Goal: Task Accomplishment & Management: Complete application form

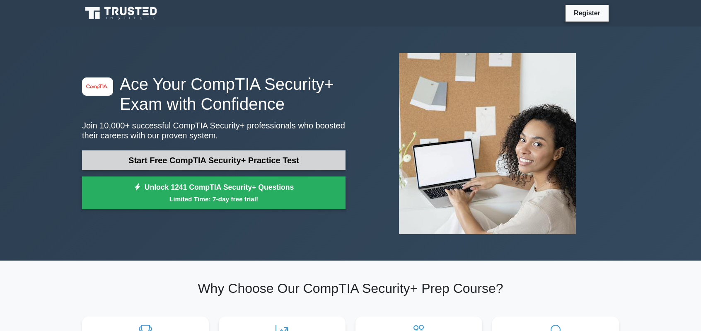
click at [124, 150] on link "Start Free CompTIA Security+ Practice Test" at bounding box center [213, 160] width 263 height 20
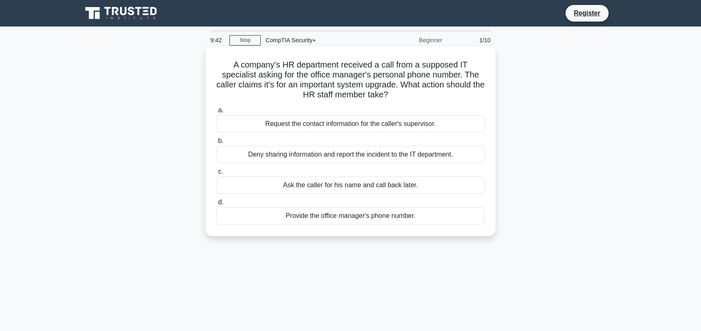
click at [290, 125] on div "Request the contact information for the caller's supervisor." at bounding box center [350, 123] width 268 height 17
click at [216, 113] on input "a. Request the contact information for the caller's supervisor." at bounding box center [216, 110] width 0 height 5
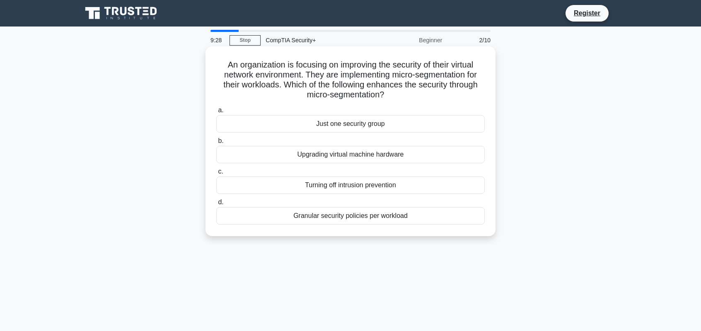
click at [396, 217] on div "Granular security policies per workload" at bounding box center [350, 215] width 268 height 17
click at [216, 205] on input "d. Granular security policies per workload" at bounding box center [216, 202] width 0 height 5
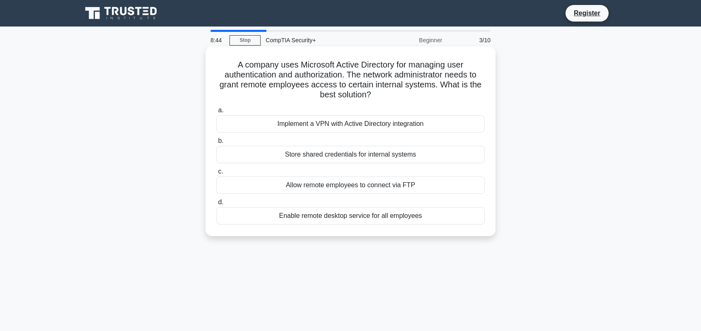
click at [398, 124] on div "Implement a VPN with Active Directory integration" at bounding box center [350, 123] width 268 height 17
click at [216, 113] on input "a. Implement a VPN with Active Directory integration" at bounding box center [216, 110] width 0 height 5
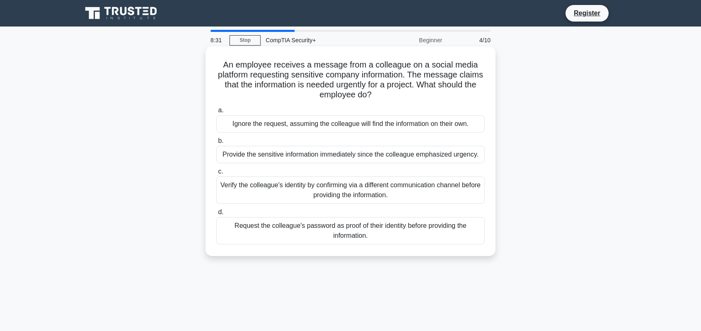
click at [238, 182] on div "Verify the colleague's identity by confirming via a different communication cha…" at bounding box center [350, 189] width 268 height 27
click at [216, 174] on input "c. Verify the colleague's identity by confirming via a different communication …" at bounding box center [216, 171] width 0 height 5
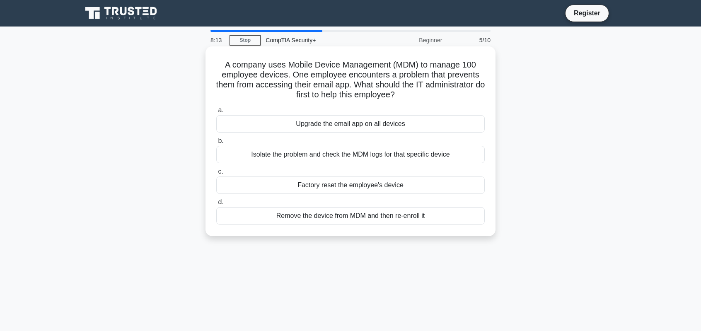
click at [371, 156] on div "Isolate the problem and check the MDM logs for that specific device" at bounding box center [350, 154] width 268 height 17
click at [216, 144] on input "b. Isolate the problem and check the MDM logs for that specific device" at bounding box center [216, 140] width 0 height 5
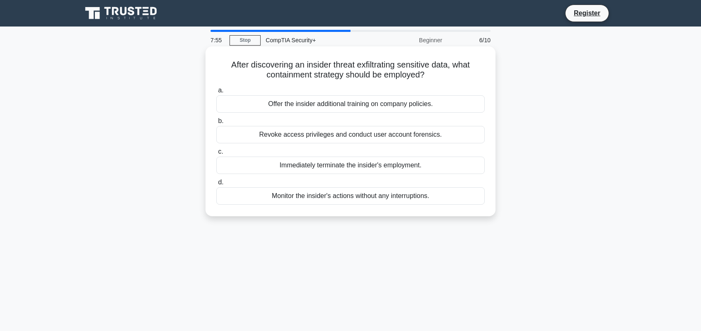
click at [330, 135] on div "Revoke access privileges and conduct user account forensics." at bounding box center [350, 134] width 268 height 17
click at [216, 124] on input "b. Revoke access privileges and conduct user account forensics." at bounding box center [216, 120] width 0 height 5
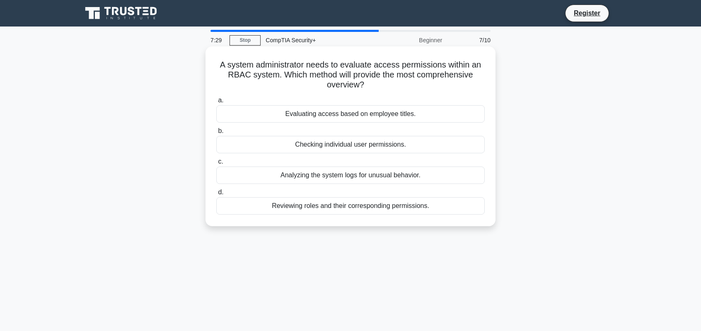
click at [393, 206] on div "Reviewing roles and their corresponding permissions." at bounding box center [350, 205] width 268 height 17
click at [216, 195] on input "d. Reviewing roles and their corresponding permissions." at bounding box center [216, 192] width 0 height 5
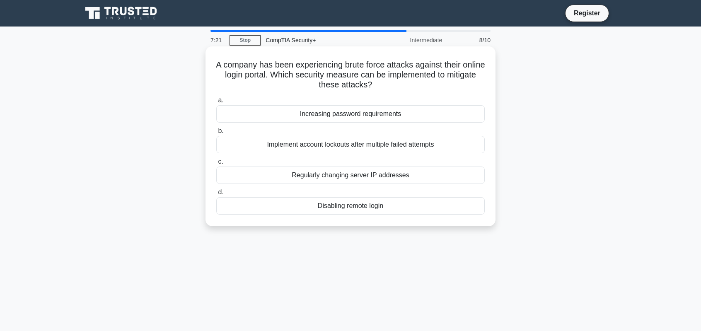
click at [403, 146] on div "Implement account lockouts after multiple failed attempts" at bounding box center [350, 144] width 268 height 17
click at [216, 134] on input "b. Implement account lockouts after multiple failed attempts" at bounding box center [216, 130] width 0 height 5
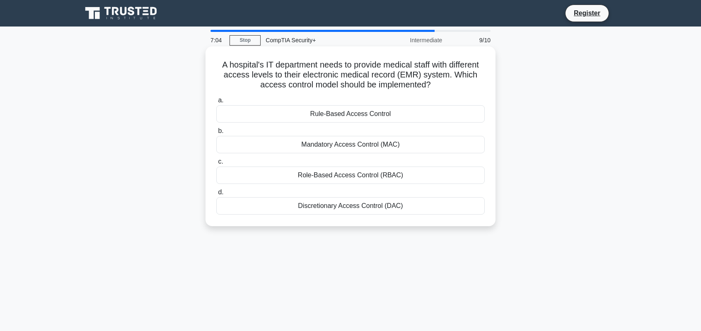
click at [370, 175] on div "Role-Based Access Control (RBAC)" at bounding box center [350, 175] width 268 height 17
click at [216, 164] on input "c. Role-Based Access Control (RBAC)" at bounding box center [216, 161] width 0 height 5
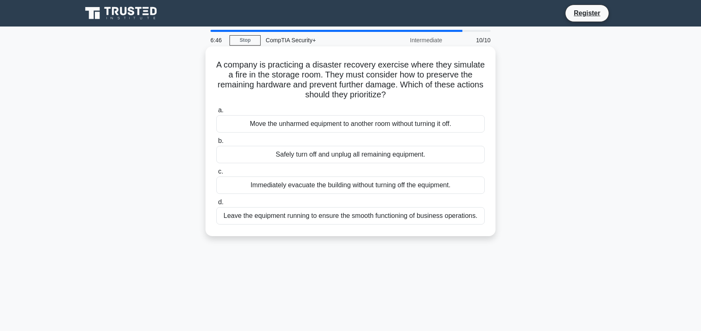
click at [353, 157] on div "Safely turn off and unplug all remaining equipment." at bounding box center [350, 154] width 268 height 17
click at [216, 144] on input "b. Safely turn off and unplug all remaining equipment." at bounding box center [216, 140] width 0 height 5
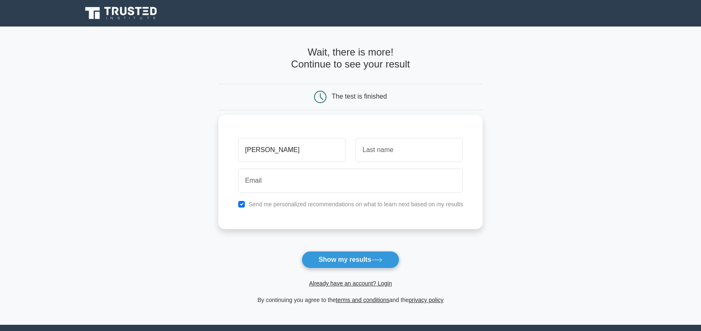
type input "[PERSON_NAME]"
click at [379, 148] on input "text" at bounding box center [408, 150] width 107 height 24
type input "Hugerich"
click at [328, 202] on label "Send me personalized recommendations on what to learn next based on my results" at bounding box center [356, 204] width 215 height 7
click at [240, 206] on input "checkbox" at bounding box center [241, 204] width 7 height 7
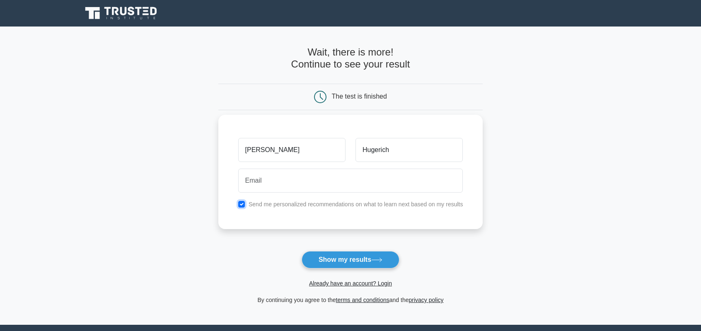
checkbox input "false"
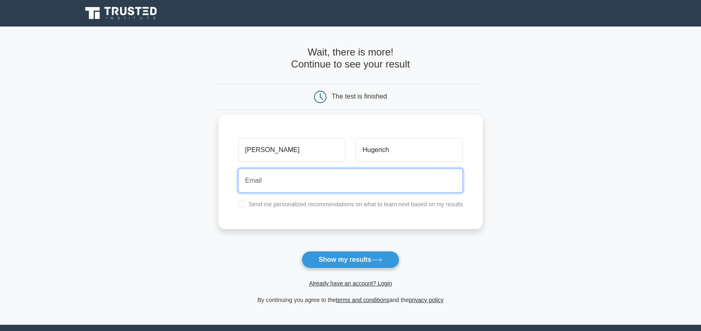
click at [258, 183] on input "email" at bounding box center [350, 181] width 225 height 24
type input "[EMAIL_ADDRESS][DOMAIN_NAME]"
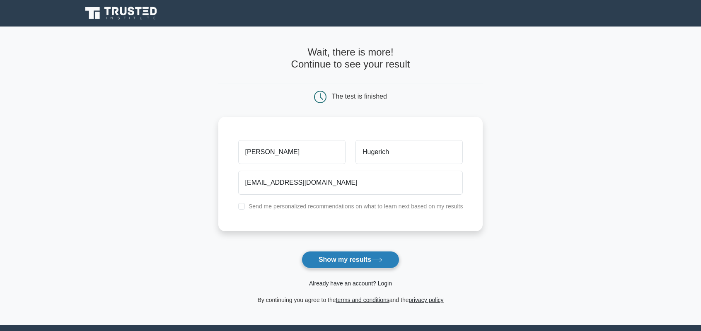
click at [360, 259] on button "Show my results" at bounding box center [351, 259] width 98 height 17
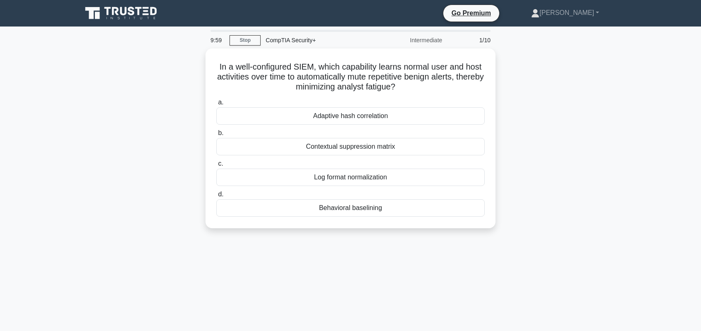
click at [120, 17] on icon at bounding box center [122, 13] width 80 height 16
